Goal: Task Accomplishment & Management: Manage account settings

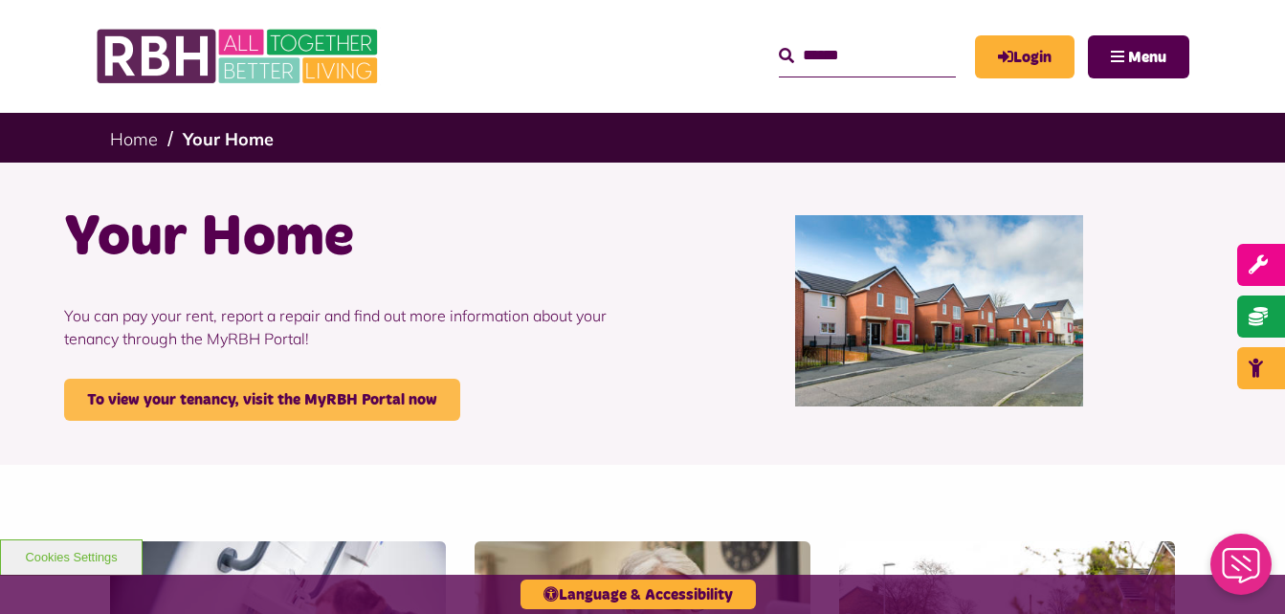
click at [285, 387] on link "To view your tenancy, visit the MyRBH Portal now" at bounding box center [262, 400] width 396 height 42
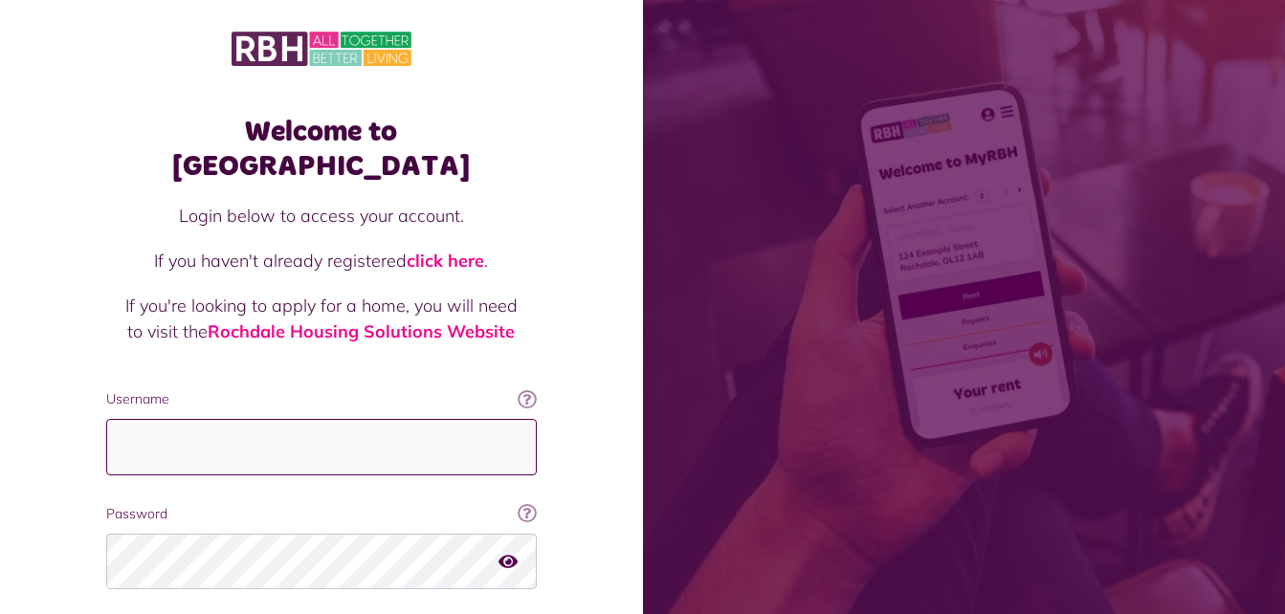
type input "**********"
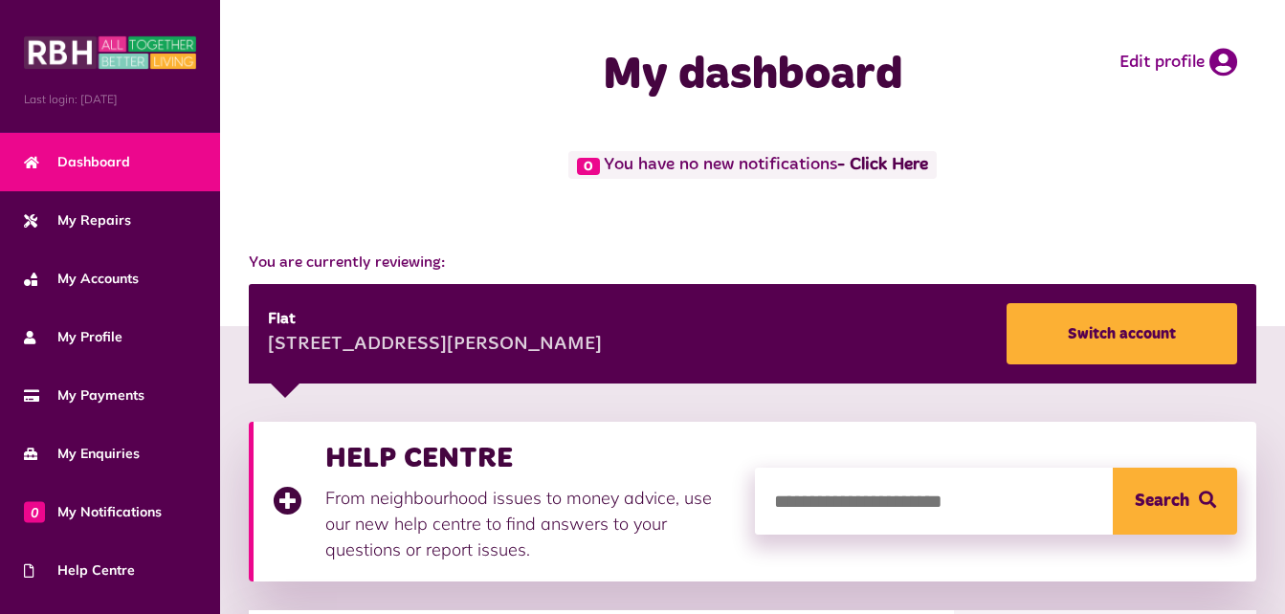
click at [733, 226] on div "0 You have no new notifications - Click Here" at bounding box center [752, 191] width 1065 height 81
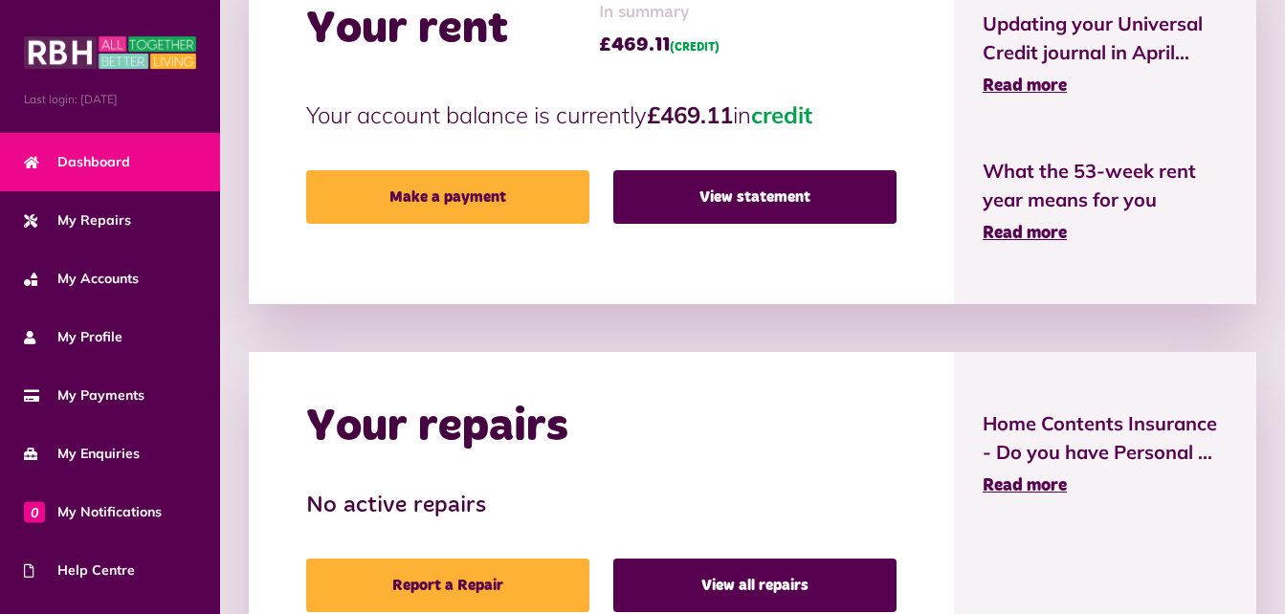
scroll to position [583, 0]
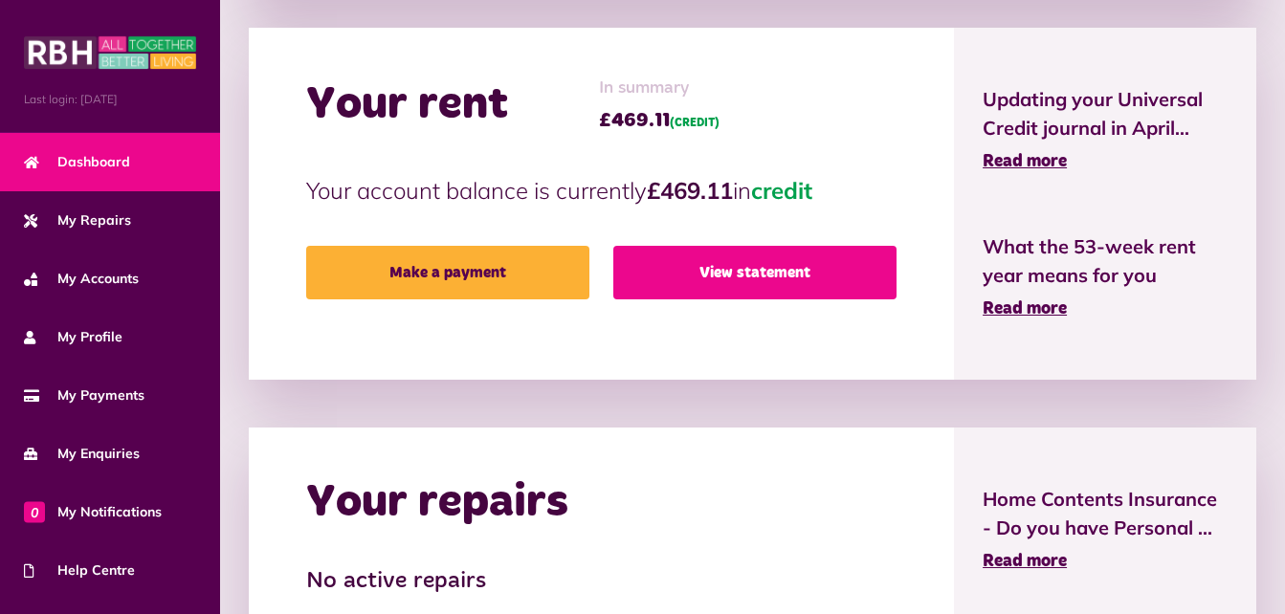
click at [649, 273] on link "View statement" at bounding box center [754, 273] width 283 height 54
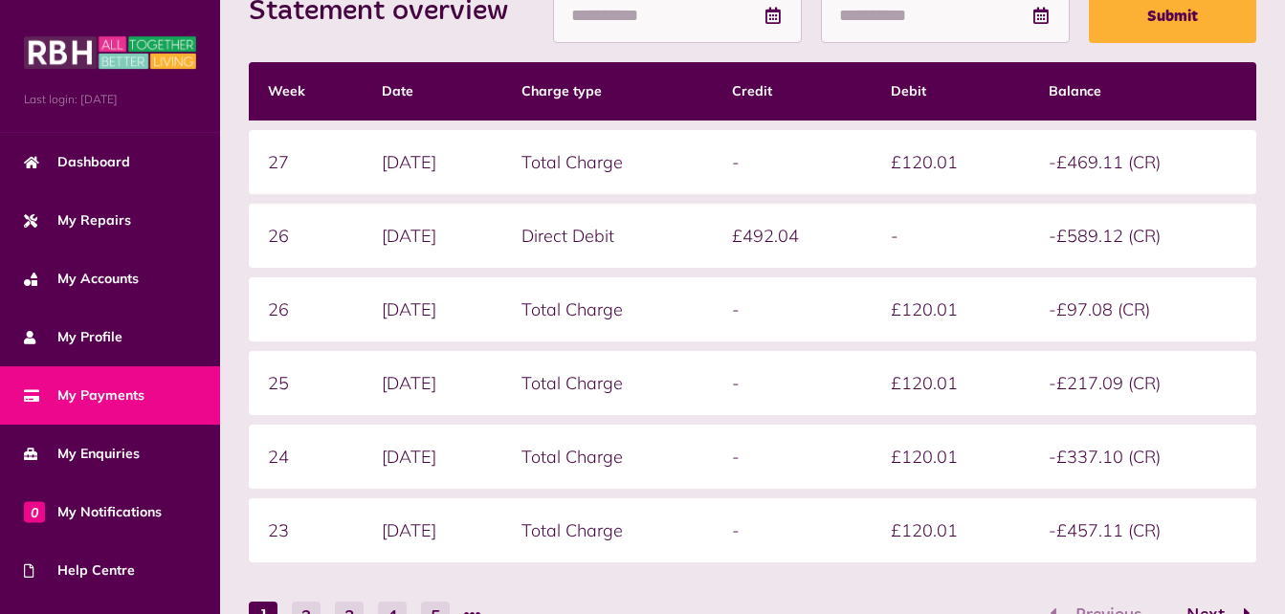
scroll to position [459, 0]
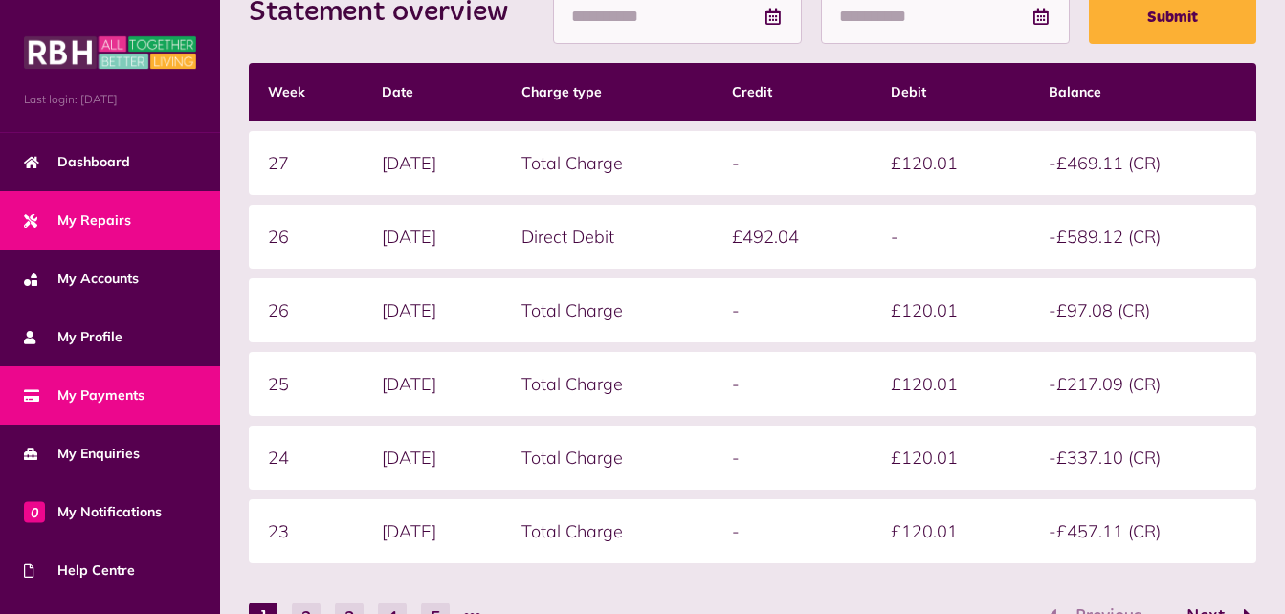
click at [78, 225] on span "My Repairs" at bounding box center [77, 221] width 107 height 20
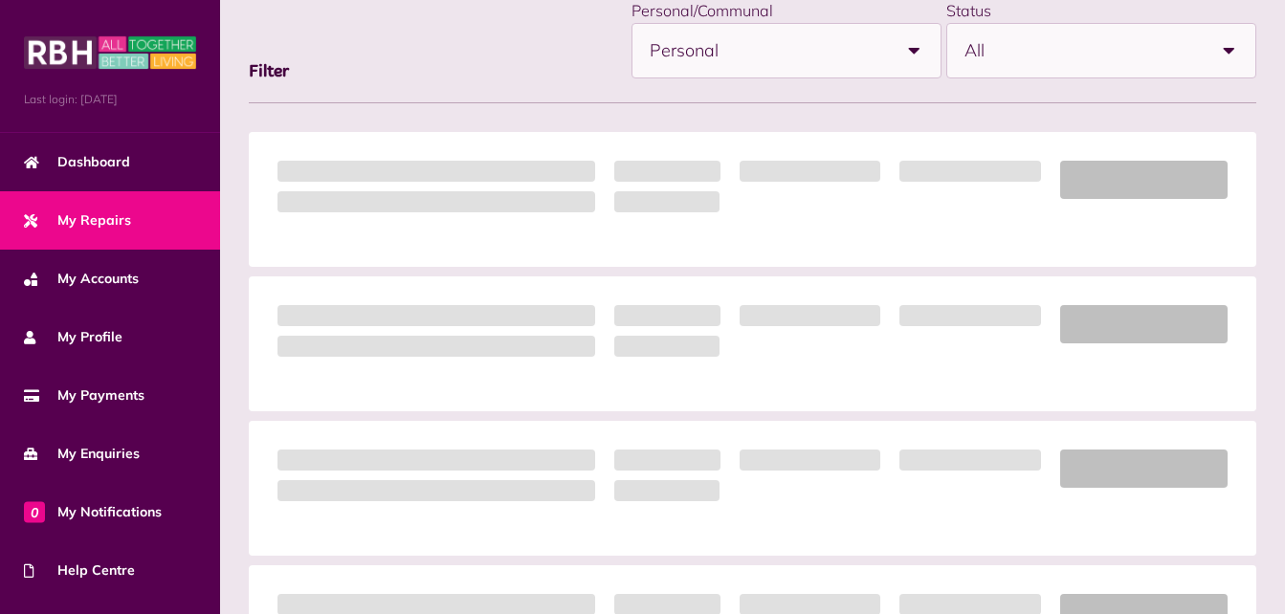
scroll to position [198, 0]
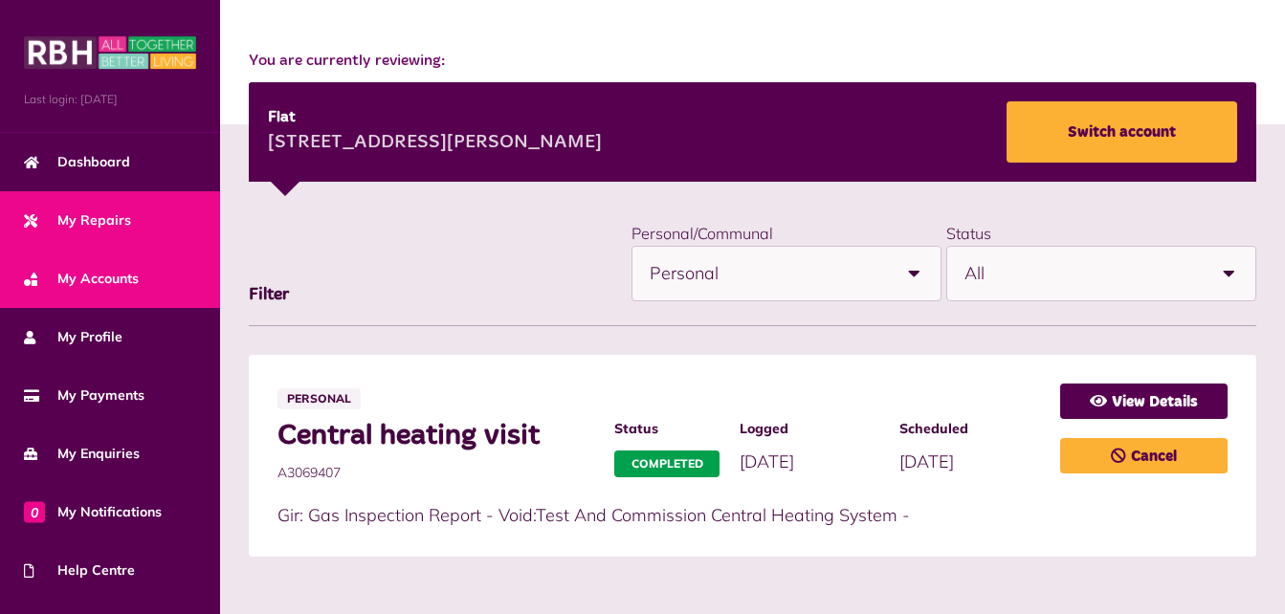
click at [78, 280] on span "My Accounts" at bounding box center [81, 279] width 115 height 20
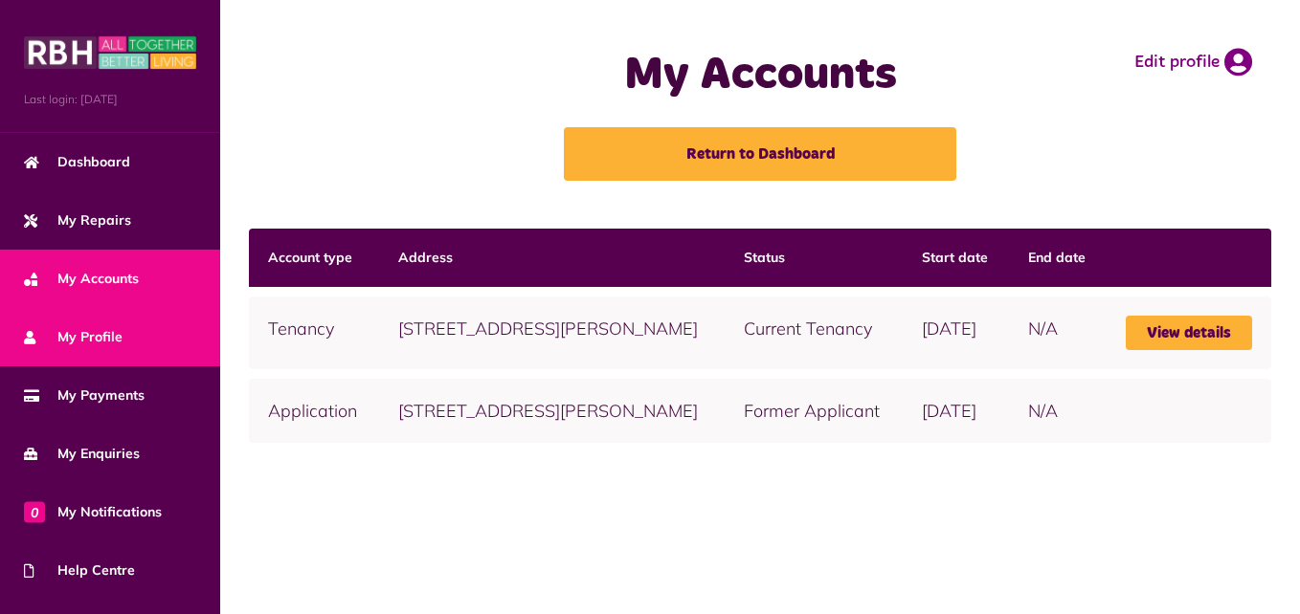
click at [77, 339] on span "My Profile" at bounding box center [73, 337] width 99 height 20
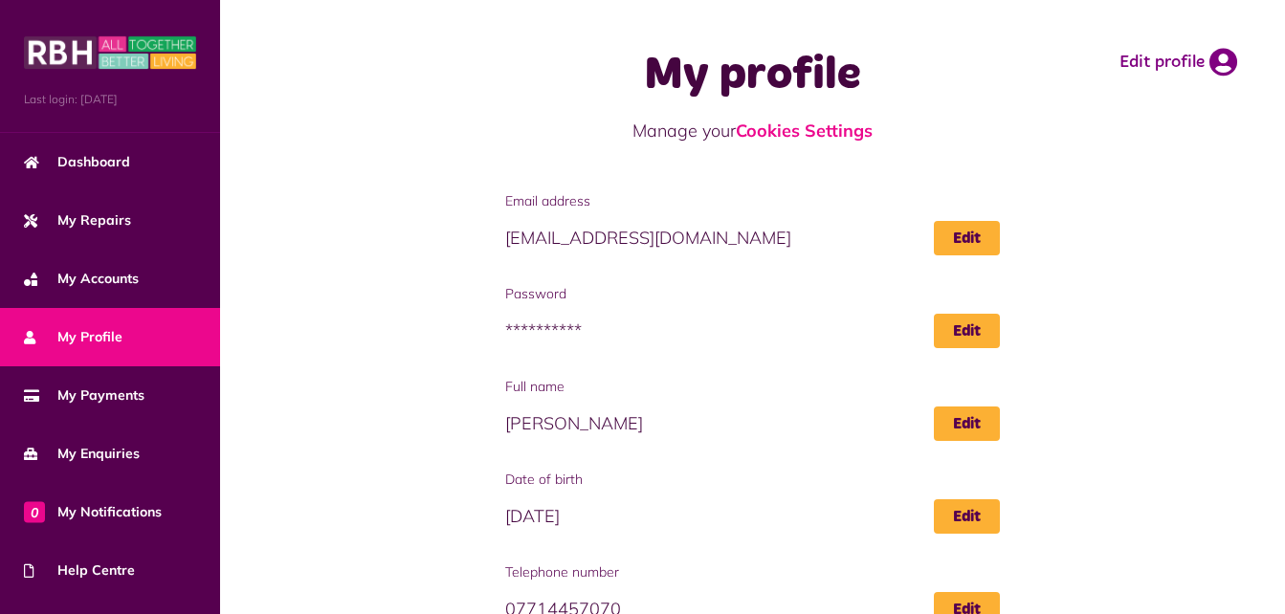
click at [313, 311] on div "**********" at bounding box center [752, 542] width 1027 height 703
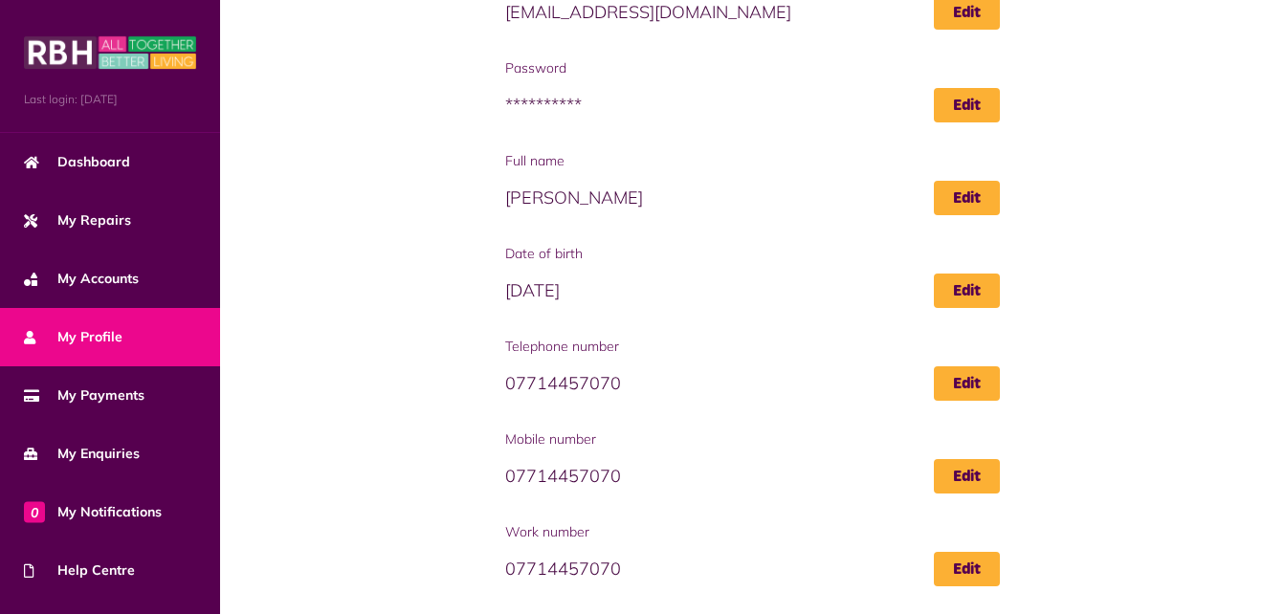
scroll to position [300, 0]
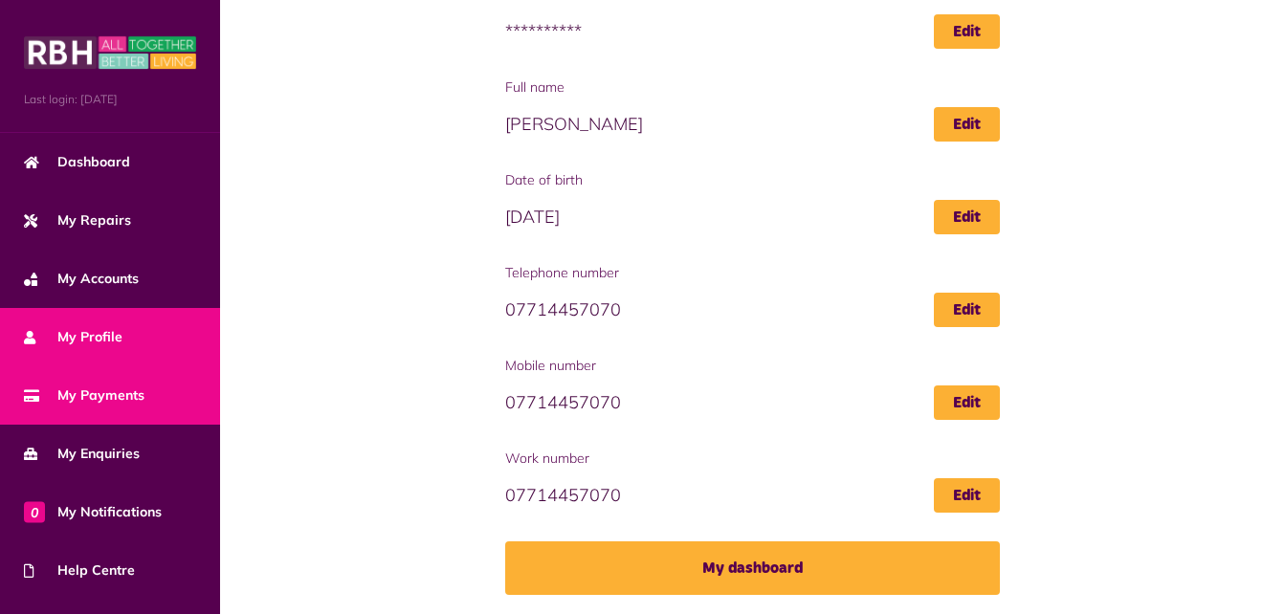
click at [99, 409] on link "My Payments" at bounding box center [110, 396] width 220 height 58
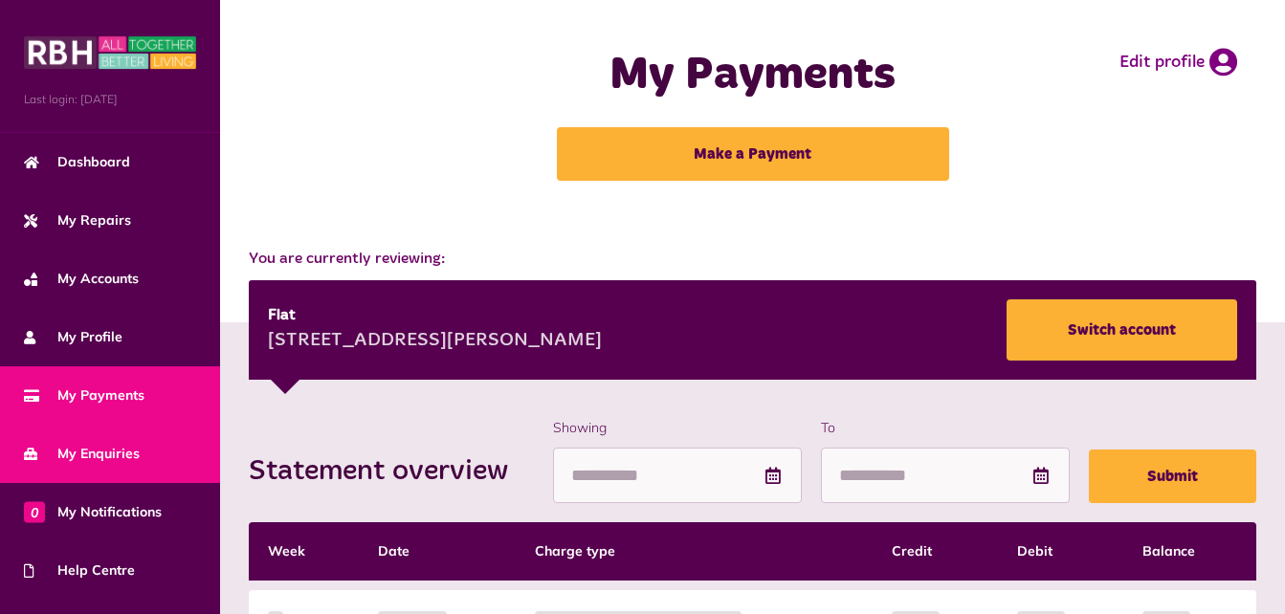
click at [95, 453] on span "My Enquiries" at bounding box center [82, 454] width 116 height 20
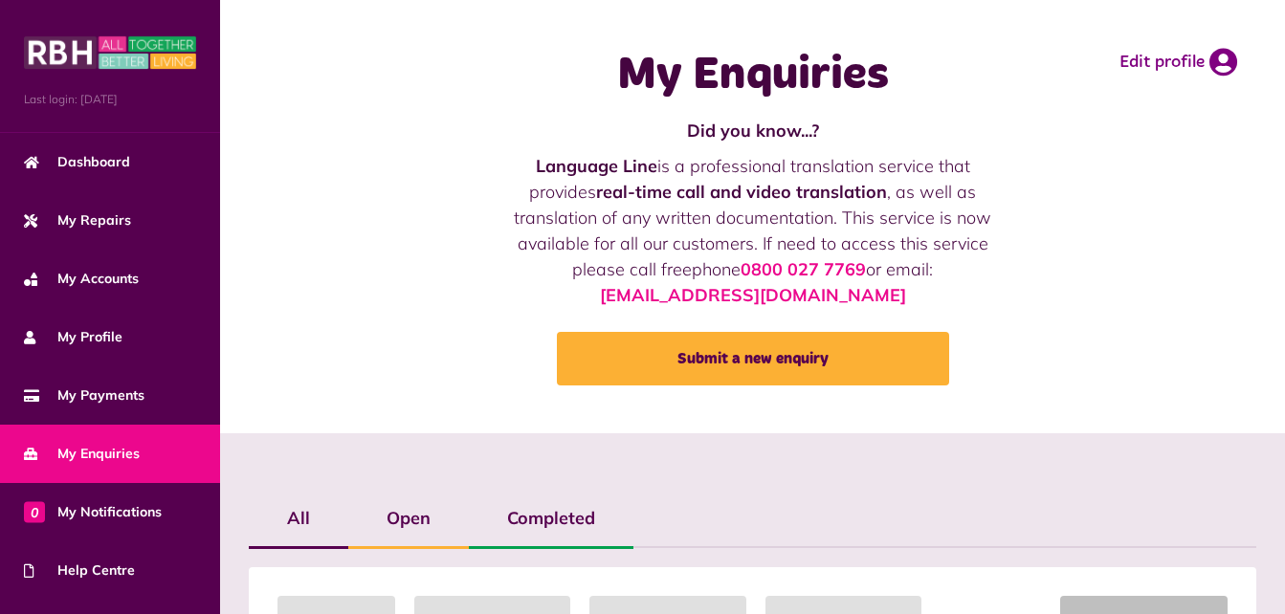
click at [373, 191] on div "My Enquiries Did you know...? Language Line is a professional translation servi…" at bounding box center [752, 216] width 1027 height 395
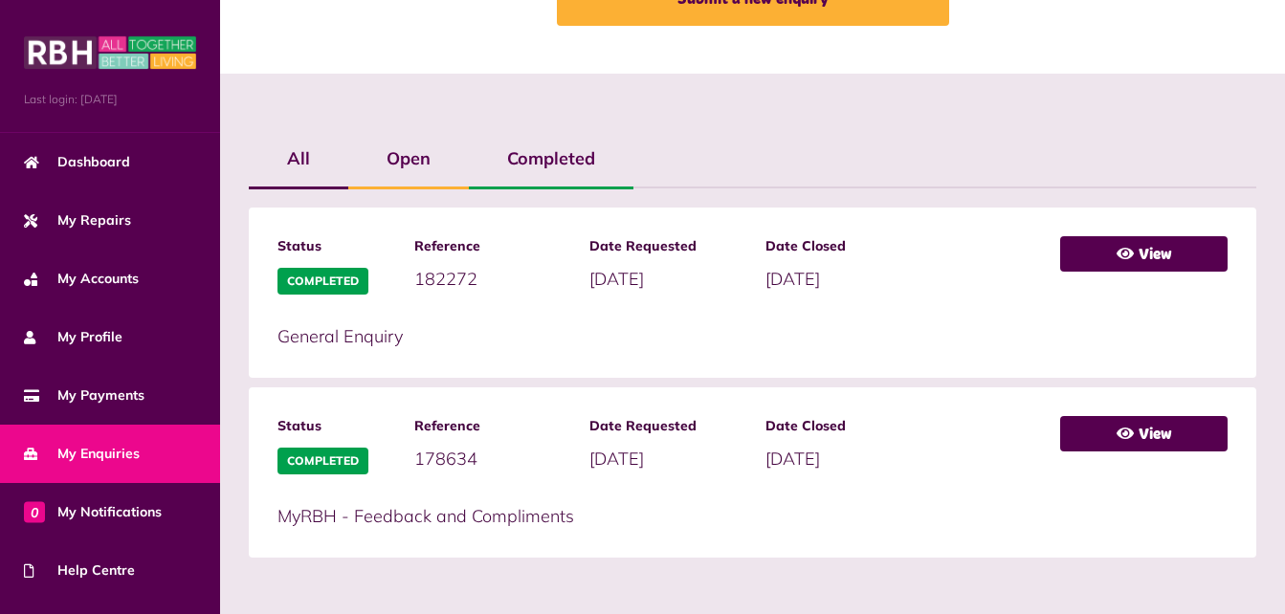
scroll to position [361, 0]
